Goal: Check status: Check status

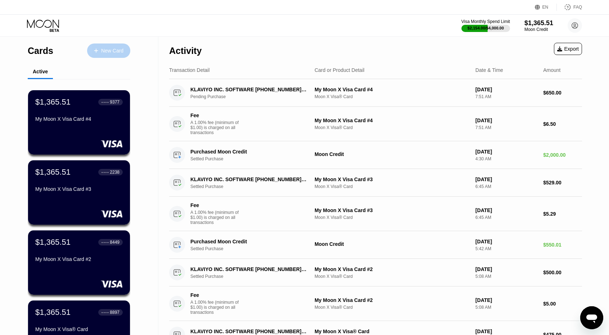
drag, startPoint x: 103, startPoint y: 51, endPoint x: 77, endPoint y: 74, distance: 34.6
click at [78, 68] on div "Cards New Card Active $1,365.51 ● ● ● ● 9377 My Moon X Visa Card #4 $1,365.51 ●…" at bounding box center [79, 211] width 103 height 351
click at [77, 116] on div "$1,365.51 ● ● ● ● 9377 My Moon X Visa Card #4" at bounding box center [79, 111] width 88 height 28
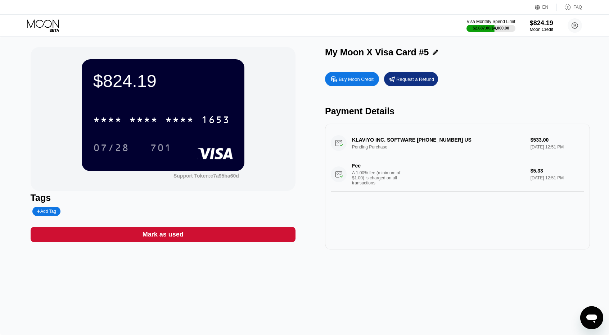
click at [235, 38] on div "$824.19 * * * * * * * * * * * * 1653 07/28 701 Support Token: c7a95ba60d Tags A…" at bounding box center [304, 185] width 609 height 299
